Goal: Information Seeking & Learning: Learn about a topic

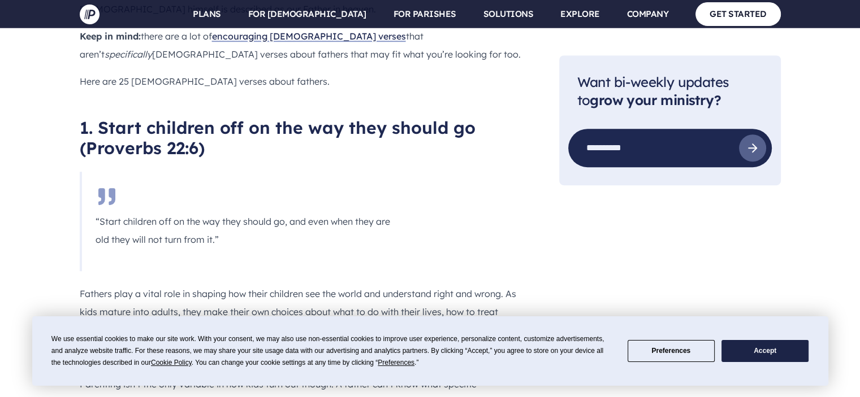
scroll to position [733, 0]
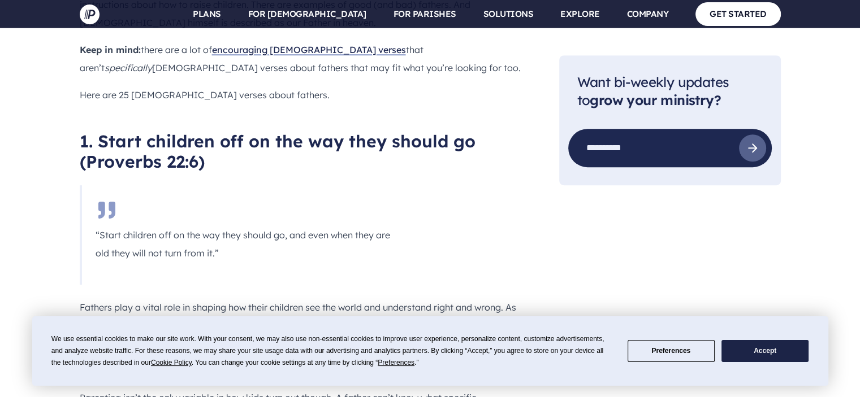
click at [200, 131] on h2 "1. Start children off on the way they should go (Proverbs 22:6)" at bounding box center [301, 151] width 443 height 41
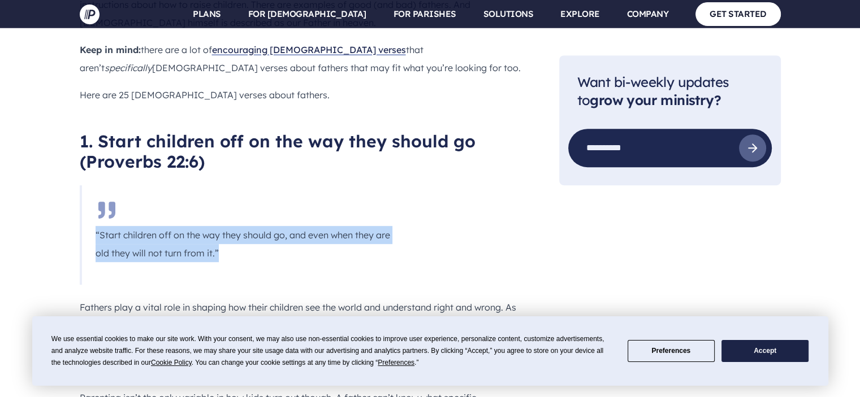
drag, startPoint x: 248, startPoint y: 202, endPoint x: 95, endPoint y: 184, distance: 154.3
click at [96, 226] on p "“Start children off on the way they should go, and even when they are old they …" at bounding box center [244, 244] width 296 height 36
copy p "“Start children off on the way they should go, and even when they are old they …"
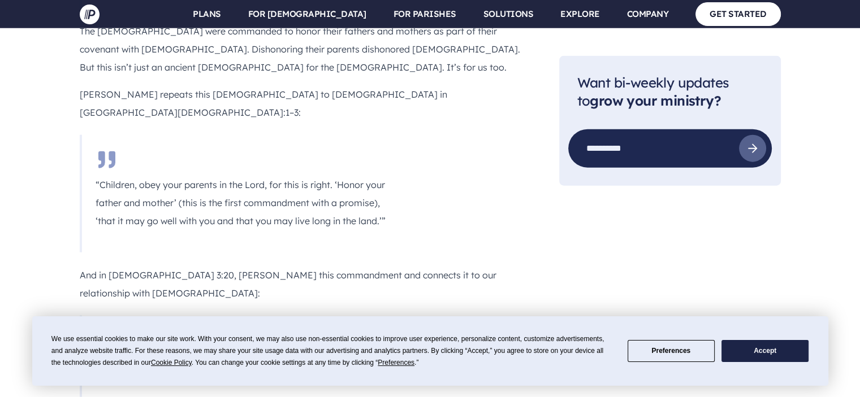
scroll to position [2653, 0]
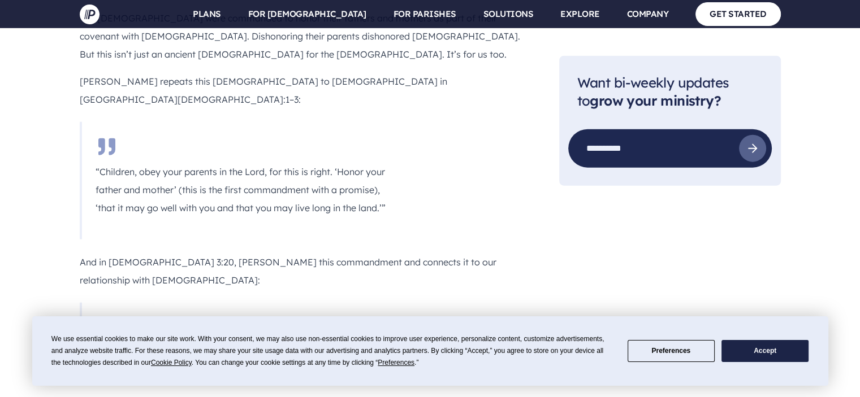
drag, startPoint x: 389, startPoint y: 231, endPoint x: 89, endPoint y: 220, distance: 300.4
click at [89, 303] on blockquote "“Children, obey your parents in everything, for this pleases the Lord.”" at bounding box center [243, 343] width 326 height 81
copy p "“Children, obey your parents in everything, for this pleases the Lord.”"
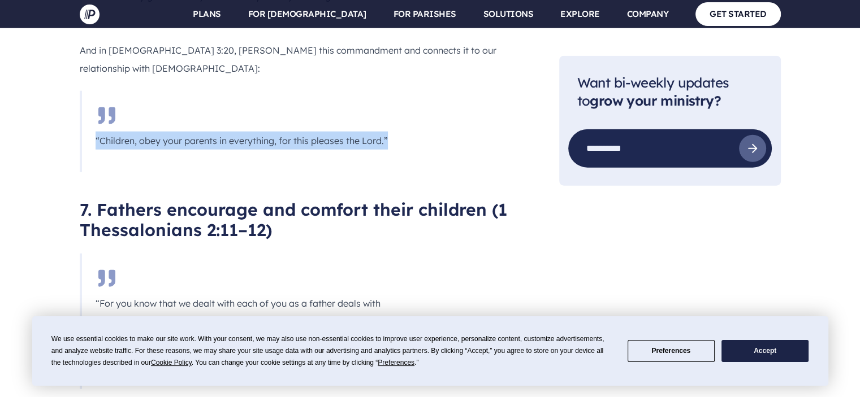
scroll to position [2878, 0]
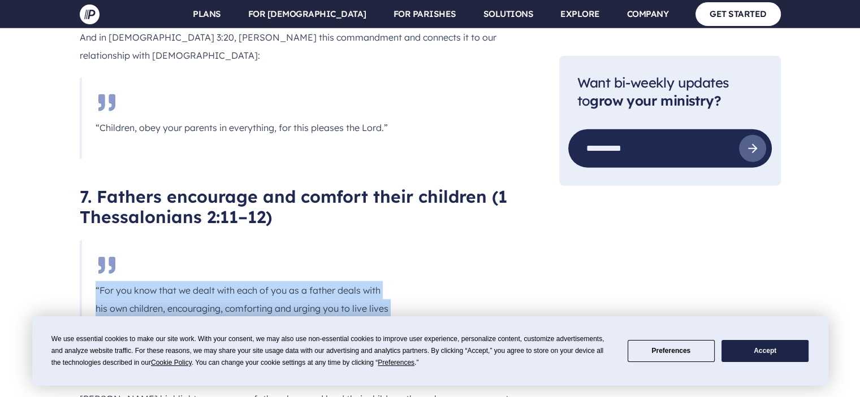
drag, startPoint x: 338, startPoint y: 207, endPoint x: 77, endPoint y: 162, distance: 264.5
copy p "“For you know that we dealt with each of you as a father deals with his own chi…"
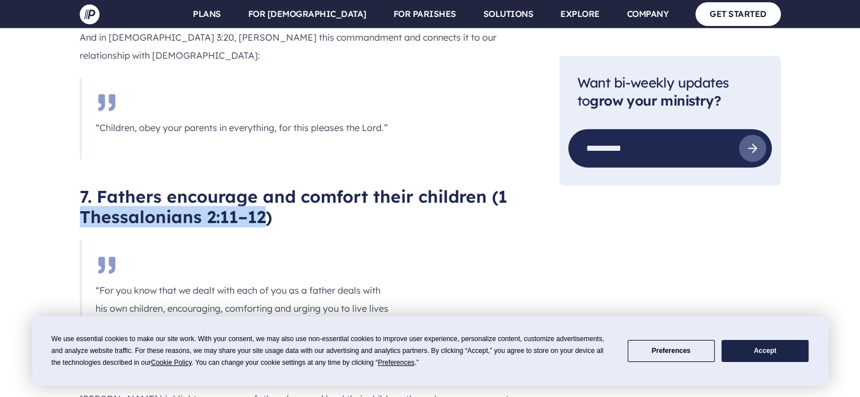
drag, startPoint x: 266, startPoint y: 94, endPoint x: 79, endPoint y: 97, distance: 186.6
click at [80, 187] on h2 "7. Fathers encourage and comfort their children (1 Thessalonians 2:11–12)" at bounding box center [301, 207] width 443 height 41
copy h2 "Thessalonians 2:11–12"
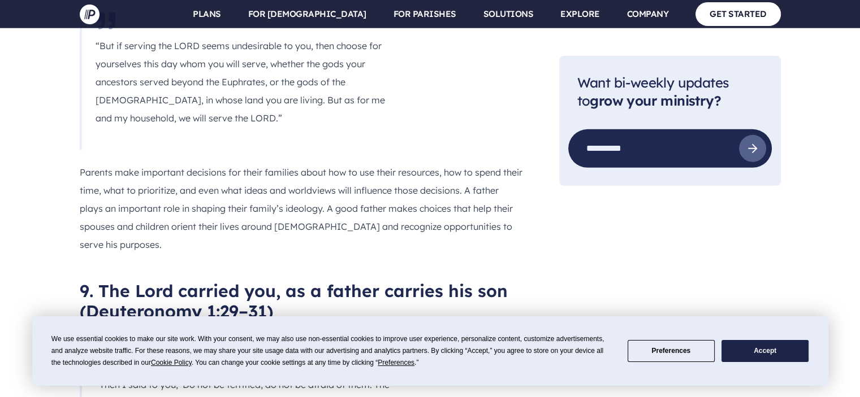
scroll to position [3533, 0]
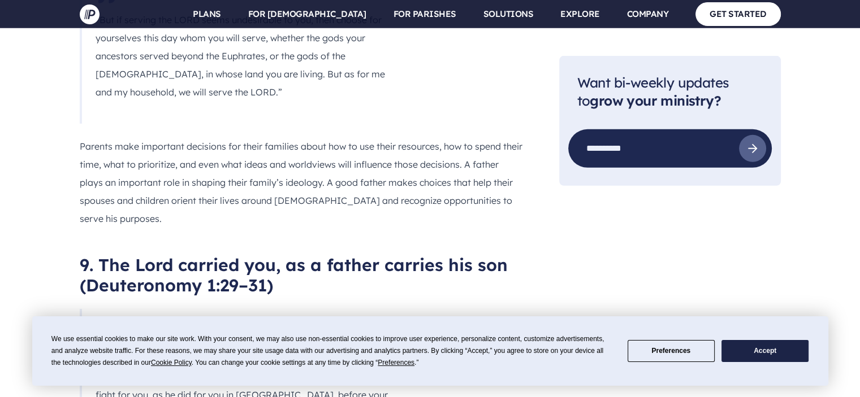
drag, startPoint x: 153, startPoint y: 236, endPoint x: 330, endPoint y: 254, distance: 177.9
click at [330, 350] on p "“Then I said to you, ‘Do not be terrified; do not be afraid of them. The LORD y…" at bounding box center [244, 404] width 296 height 109
copy p "the LORD your God carried you, as a father carries his son, all the way you wen…"
drag, startPoint x: 267, startPoint y: 107, endPoint x: 89, endPoint y: 104, distance: 178.1
click at [89, 255] on h2 "9. The Lord carried you, as a father carries his son (Deuteronomy 1:29–31)" at bounding box center [301, 275] width 443 height 41
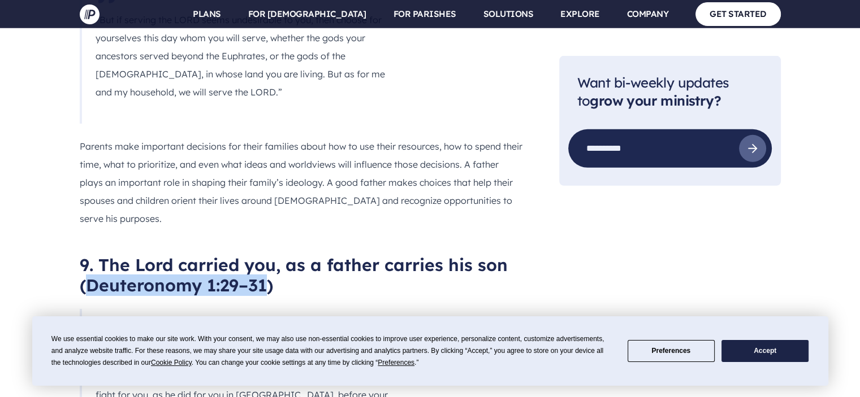
copy h2 "Deuteronomy 1:29–31"
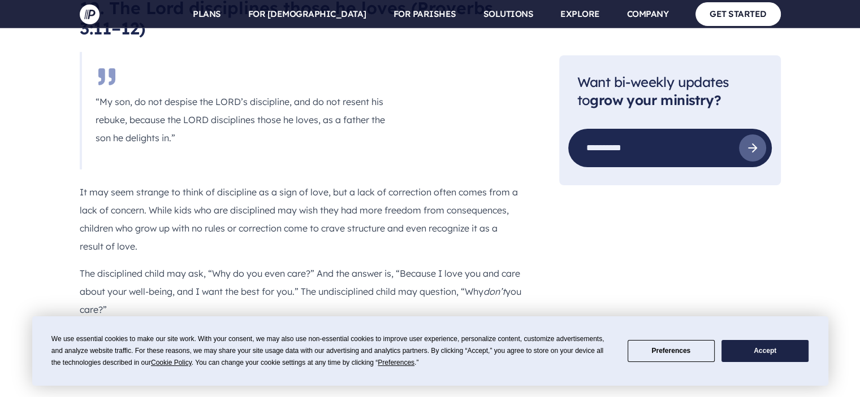
scroll to position [4228, 0]
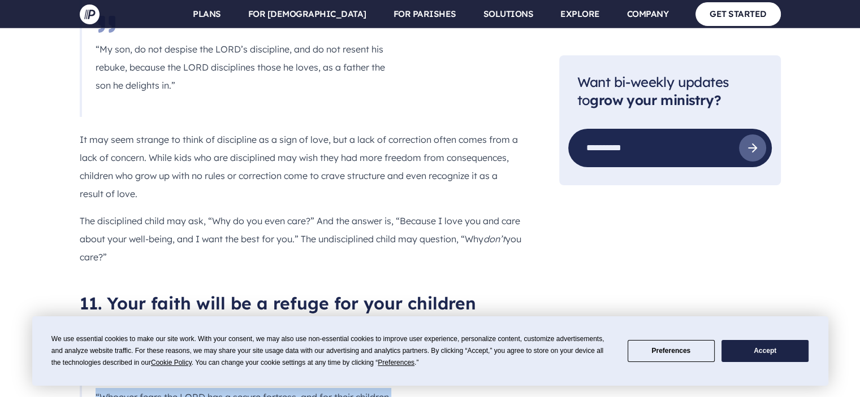
drag, startPoint x: 191, startPoint y: 204, endPoint x: 89, endPoint y: 181, distance: 104.3
click at [89, 348] on blockquote "“Whoever fears the LORD has a secure fortress, and for their children it will b…" at bounding box center [243, 398] width 326 height 100
copy p "“Whoever fears the LORD has a secure fortress, and for their children it will b…"
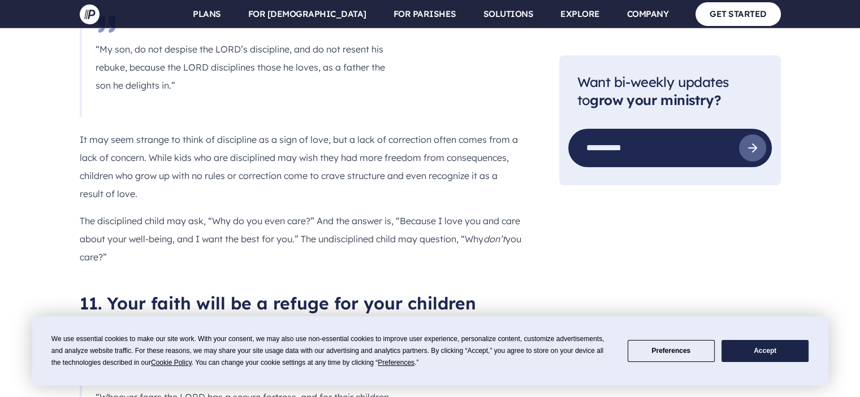
click at [213, 293] on h2 "11. Your faith will be a refuge for your children (Proverbs 14:26)" at bounding box center [301, 313] width 443 height 41
drag, startPoint x: 208, startPoint y: 112, endPoint x: 88, endPoint y: 111, distance: 119.9
click at [88, 293] on h2 "11. Your faith will be a refuge for your children (Proverbs 14:26)" at bounding box center [301, 313] width 443 height 41
copy h2 "Proverbs 14:26"
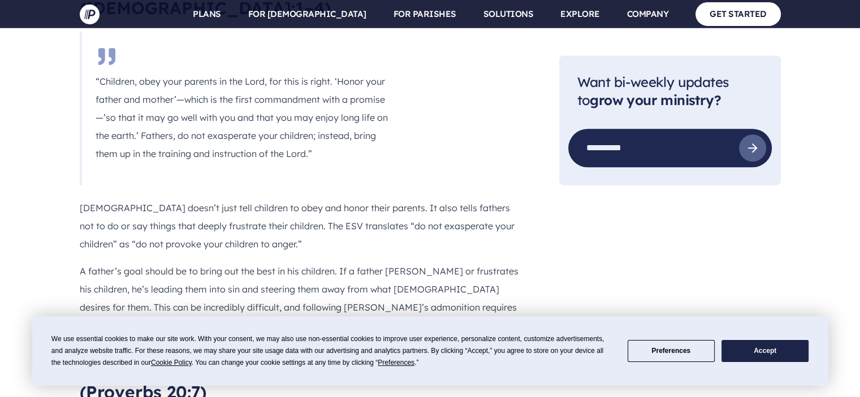
scroll to position [5157, 0]
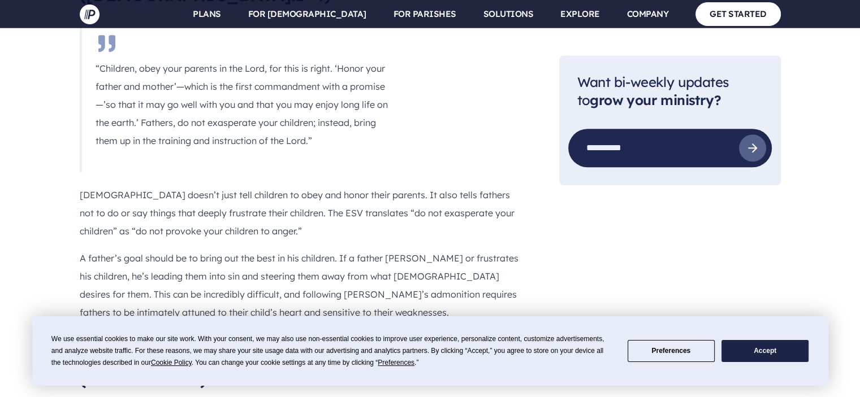
drag, startPoint x: 122, startPoint y: 240, endPoint x: 90, endPoint y: 223, distance: 35.7
copy p "“The righteous lead blameless lives; blessed are their children after them.”"
drag, startPoint x: 197, startPoint y: 150, endPoint x: 90, endPoint y: 148, distance: 107.5
click at [90, 349] on h2 "14. Blessed are the children of the righteous (Proverbs 20:7)" at bounding box center [301, 369] width 443 height 41
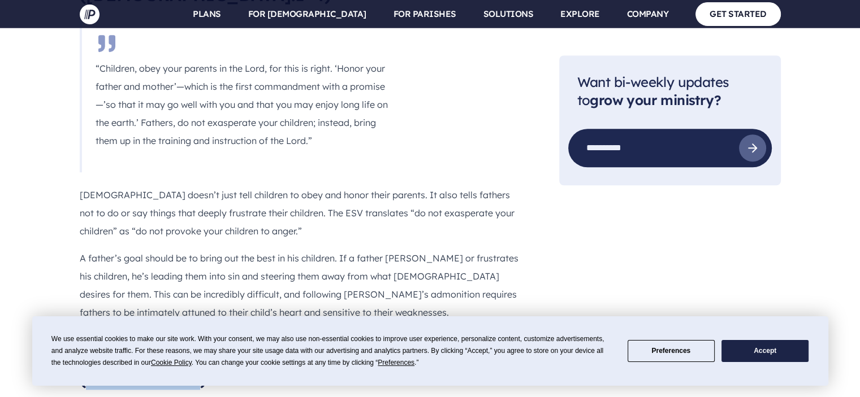
copy h2 "Proverbs 20:7"
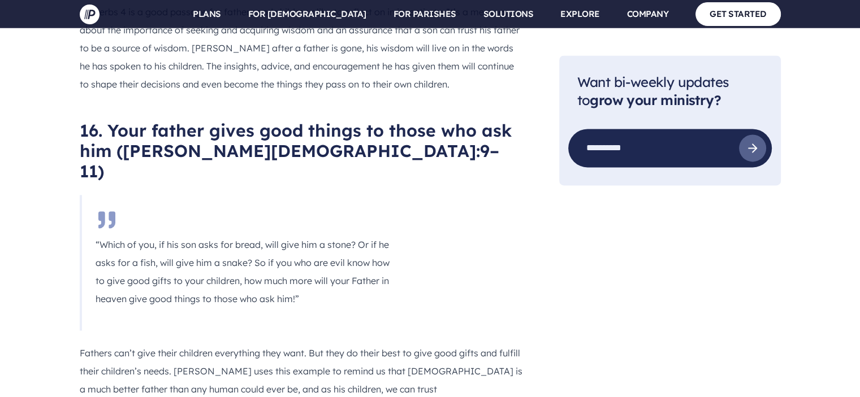
scroll to position [6061, 0]
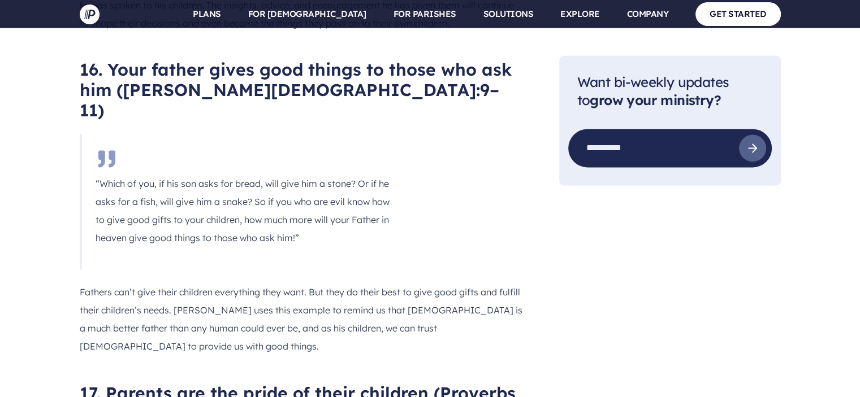
drag, startPoint x: 294, startPoint y: 243, endPoint x: 95, endPoint y: 209, distance: 201.9
drag, startPoint x: 110, startPoint y: 145, endPoint x: 440, endPoint y: 126, distance: 331.3
click at [440, 383] on h2 "17. Parents are the pride of their children (Proverbs 17:6)" at bounding box center [301, 403] width 443 height 41
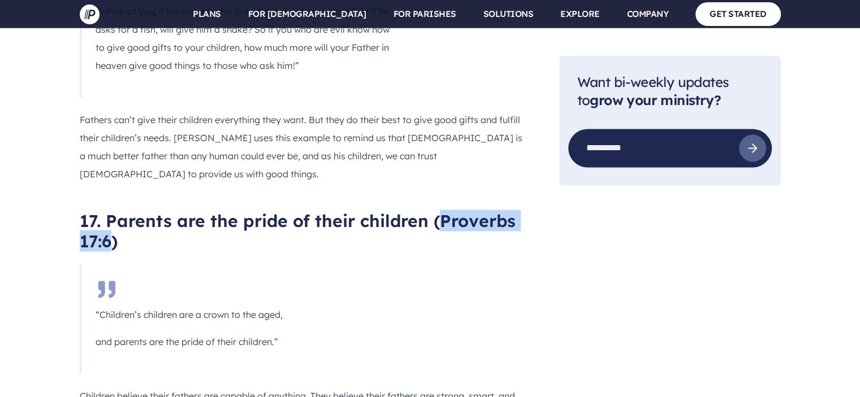
scroll to position [6221, 0]
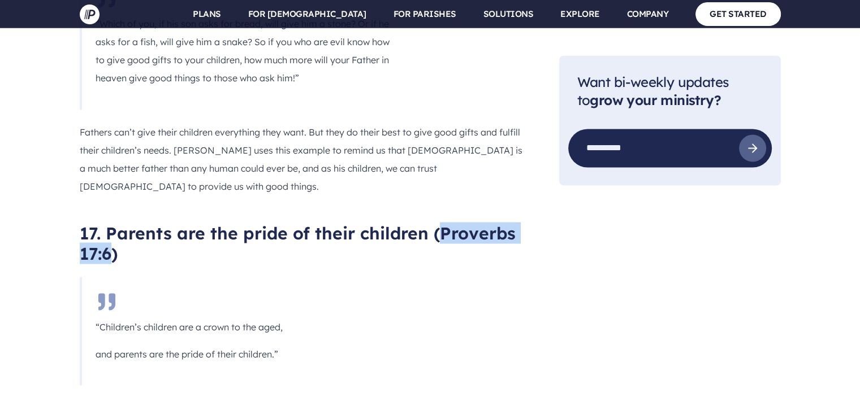
drag, startPoint x: 141, startPoint y: 296, endPoint x: 93, endPoint y: 274, distance: 52.6
drag, startPoint x: 377, startPoint y: 202, endPoint x: 313, endPoint y: 196, distance: 64.2
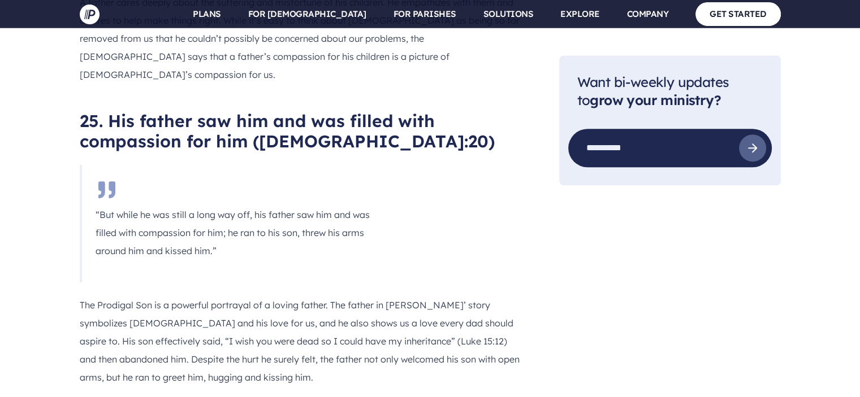
scroll to position [9471, 0]
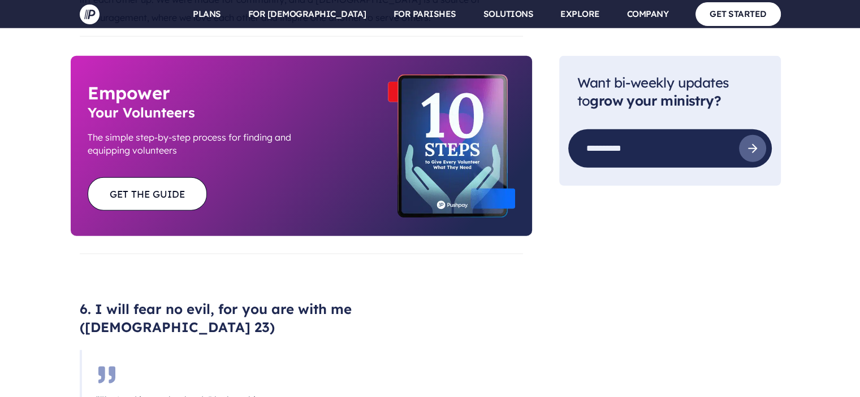
scroll to position [2946, 0]
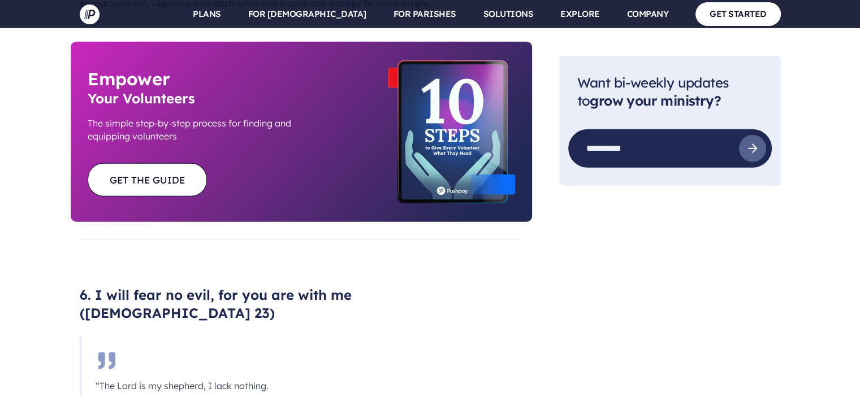
drag, startPoint x: 199, startPoint y: 217, endPoint x: 95, endPoint y: 131, distance: 134.6
copy blockquote "“The Lord is my shepherd, I lack nothing. He makes me lie down in green pasture…"
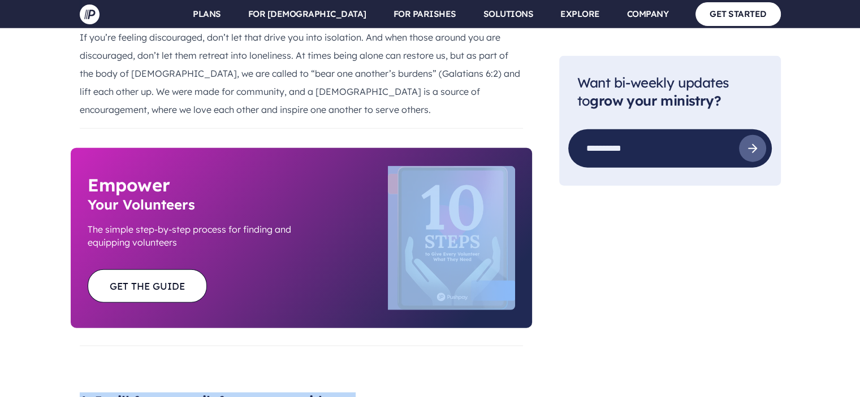
scroll to position [2795, 0]
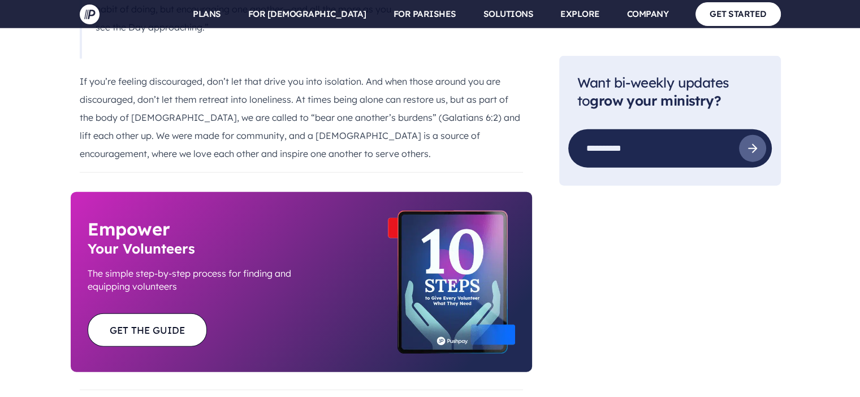
drag, startPoint x: 421, startPoint y: 65, endPoint x: 365, endPoint y: 210, distance: 155.2
copy h3 "[DEMOGRAPHIC_DATA] 23"
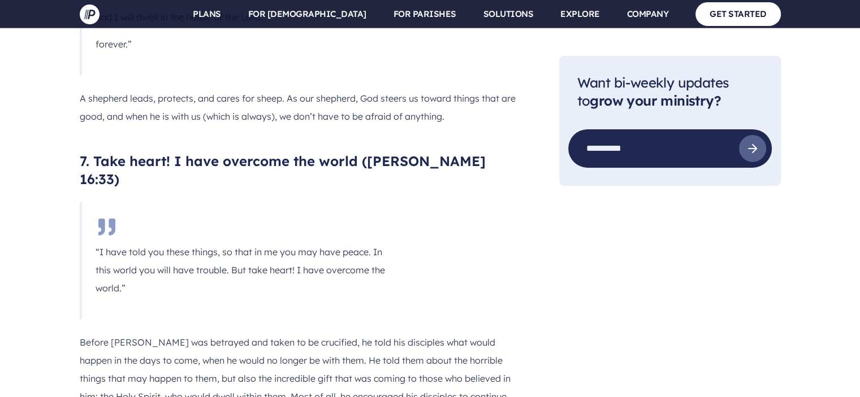
scroll to position [3859, 0]
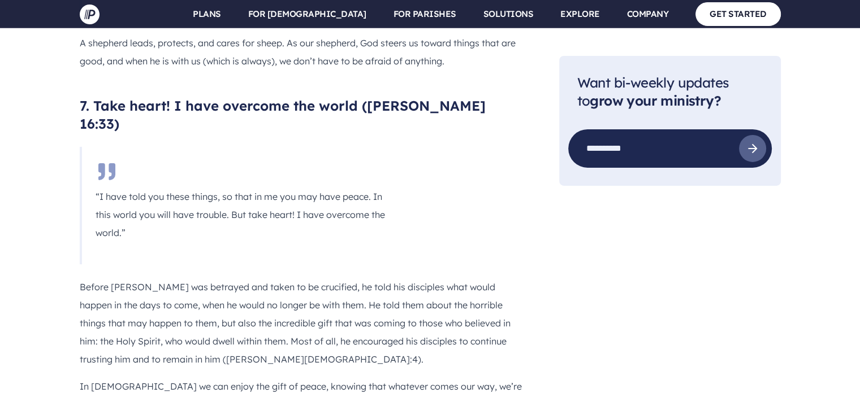
drag, startPoint x: 332, startPoint y: 256, endPoint x: 93, endPoint y: 262, distance: 239.8
copy p "“Cast all your anxiety on him because he cares for you.”"
drag, startPoint x: 294, startPoint y: 182, endPoint x: 226, endPoint y: 180, distance: 68.4
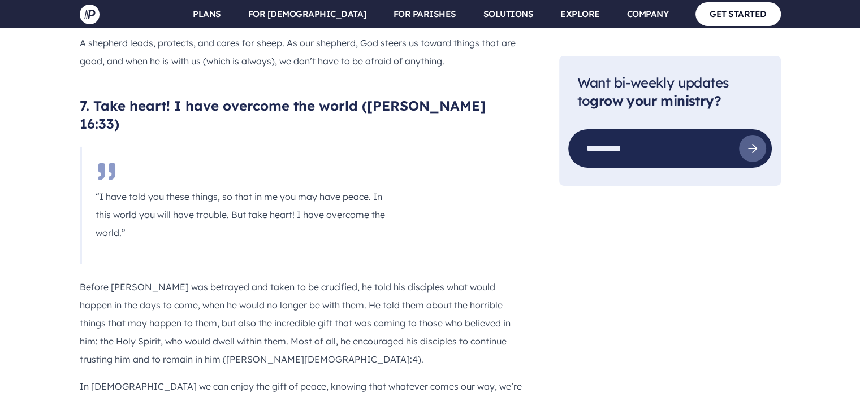
copy h3 "1 [PERSON_NAME] 5:7"
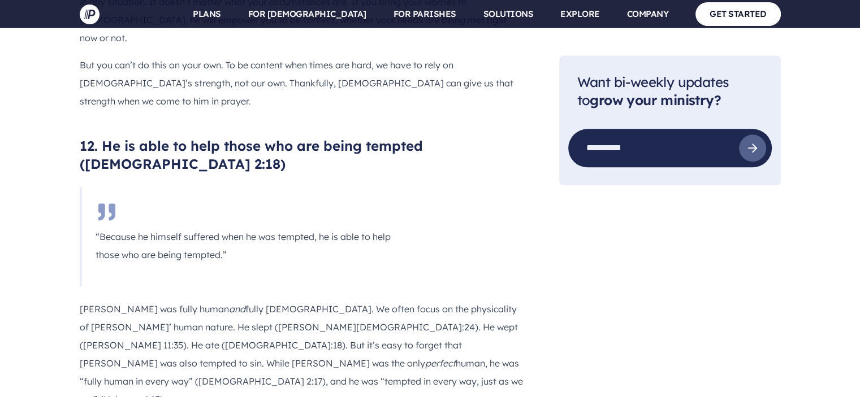
scroll to position [5733, 0]
